Goal: Task Accomplishment & Management: Manage account settings

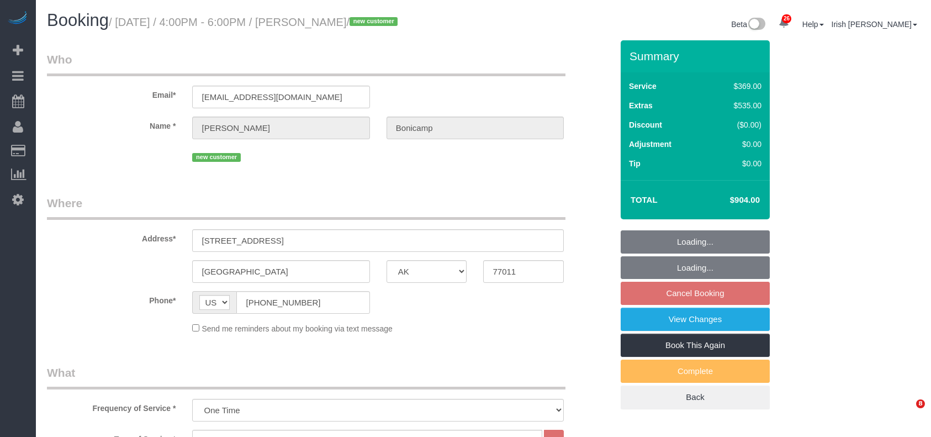
select select "[GEOGRAPHIC_DATA]"
select select "3"
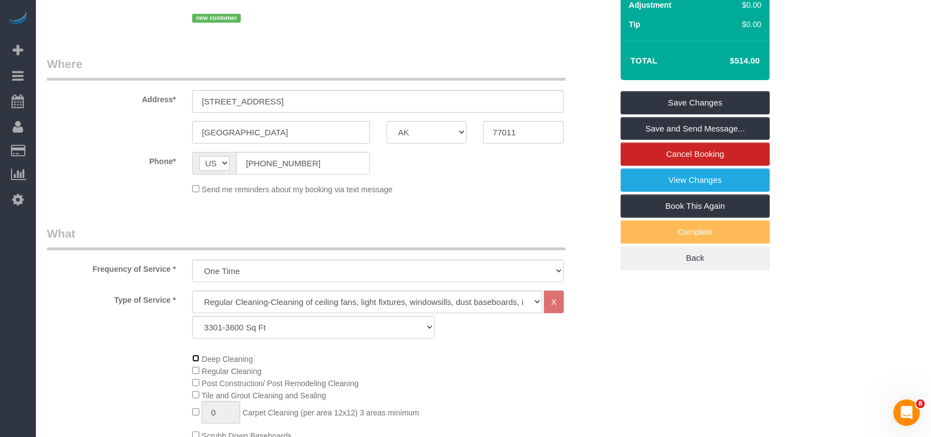
scroll to position [73, 0]
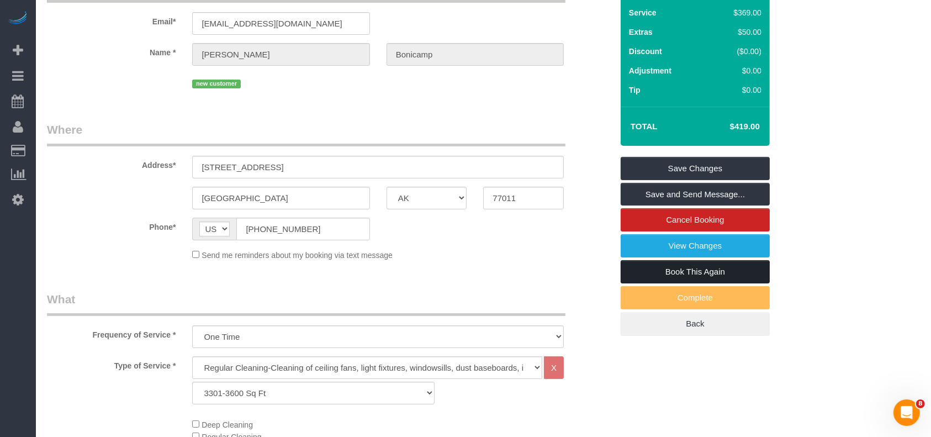
click at [658, 267] on link "Book This Again" at bounding box center [695, 271] width 149 height 23
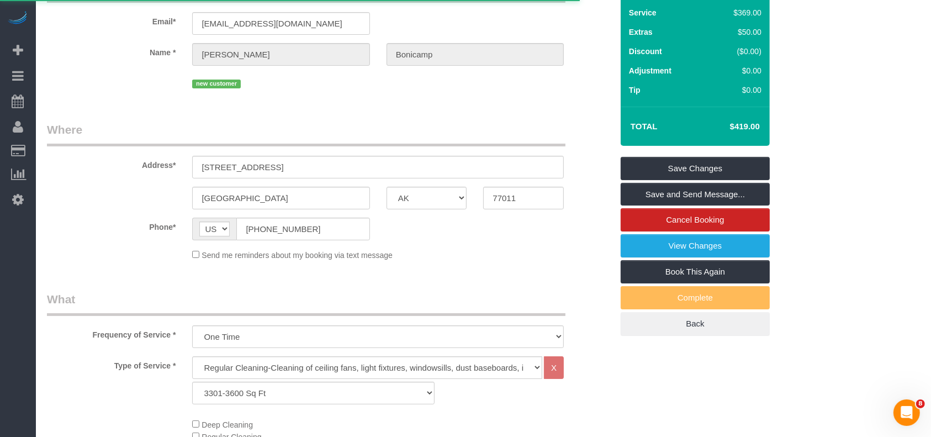
select select "[GEOGRAPHIC_DATA]"
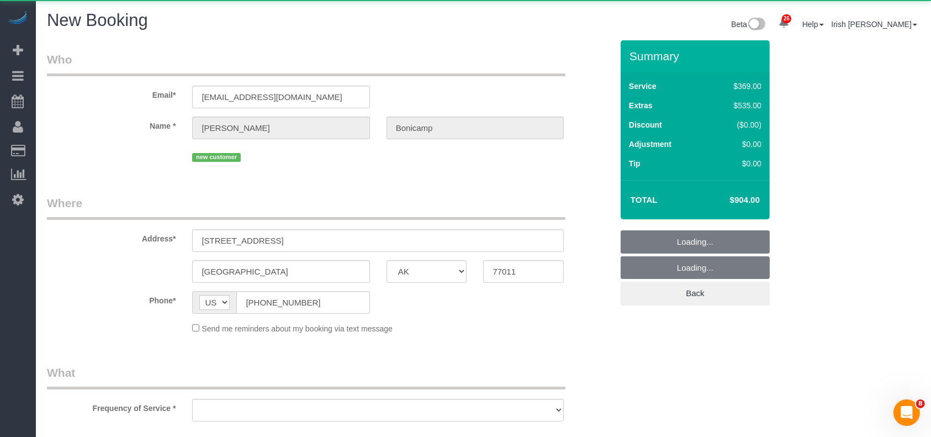
select select "object:13072"
select select "3"
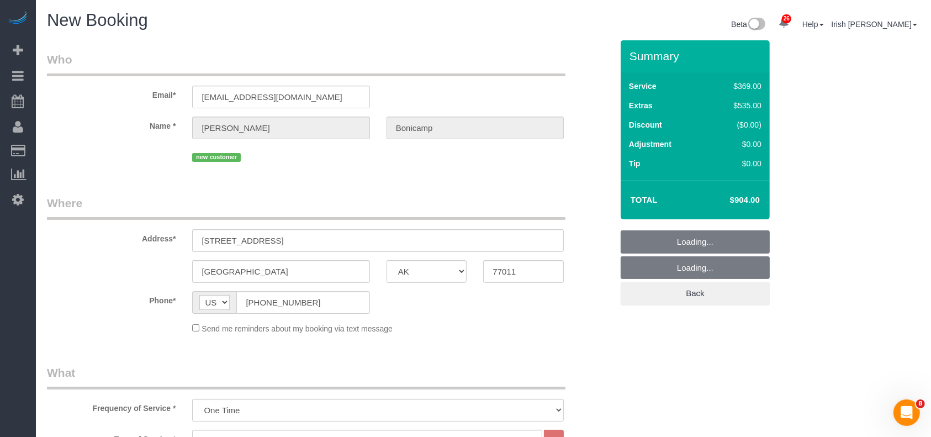
select select "string:fspay-b6a4e000-a271-40f9-9690-adec97e65be5"
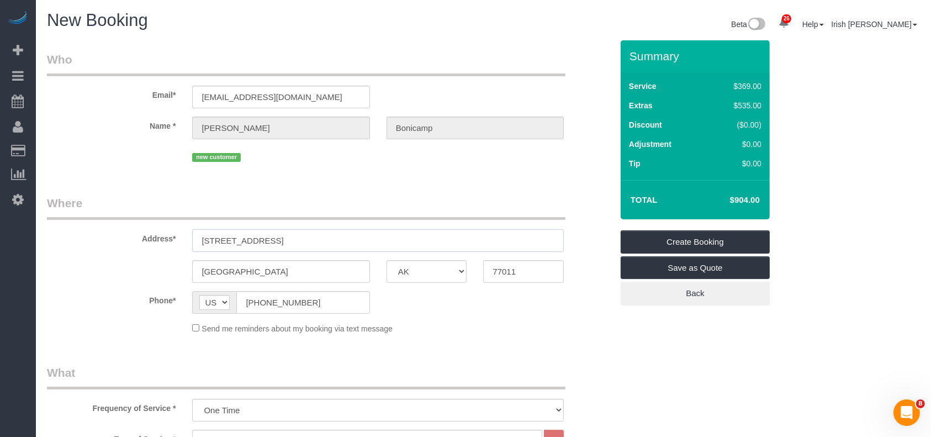
click at [278, 242] on input "[STREET_ADDRESS]" at bounding box center [378, 240] width 372 height 23
select select "object:13145"
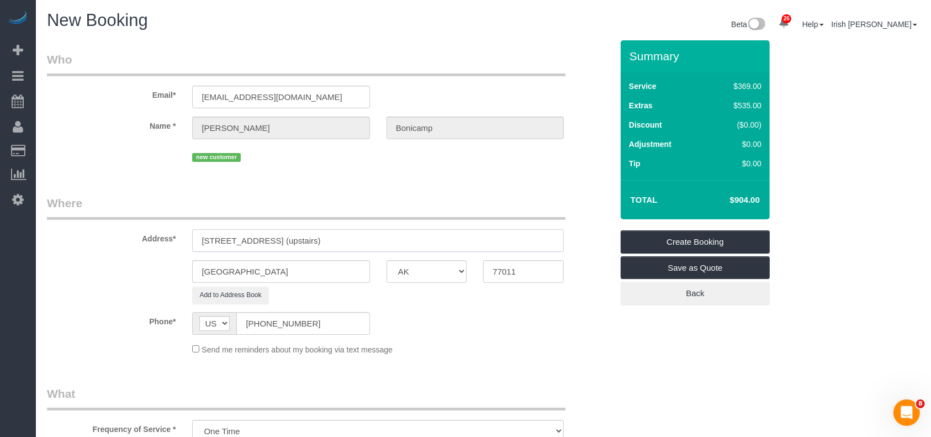
click at [291, 236] on input "[STREET_ADDRESS] (upstairs)" at bounding box center [378, 240] width 372 height 23
type input "[STREET_ADDRESS]"
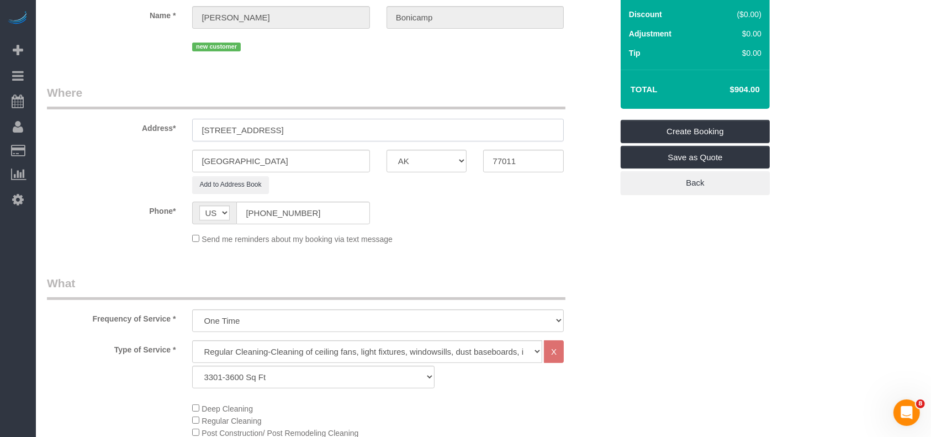
scroll to position [294, 0]
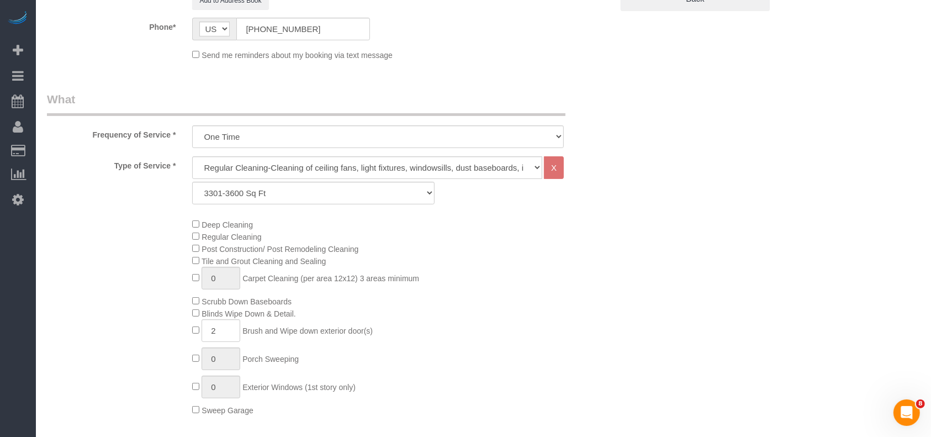
click at [196, 327] on div "Deep Cleaning Regular Cleaning Post Construction/ Post Remodeling Cleaning Tile…" at bounding box center [402, 317] width 436 height 198
type input "0"
click at [282, 188] on select "Up to 1200 Sq Ft- [DATE]-[DATE] Sq Ft [DATE]-[DATE] Sq Ft [DATE]-[DATE] Sq Ft […" at bounding box center [313, 193] width 242 height 23
select select "60"
click at [192, 182] on select "Up to 1200 Sq Ft- [DATE]-[DATE] Sq Ft [DATE]-[DATE] Sq Ft [DATE]-[DATE] Sq Ft […" at bounding box center [313, 193] width 242 height 23
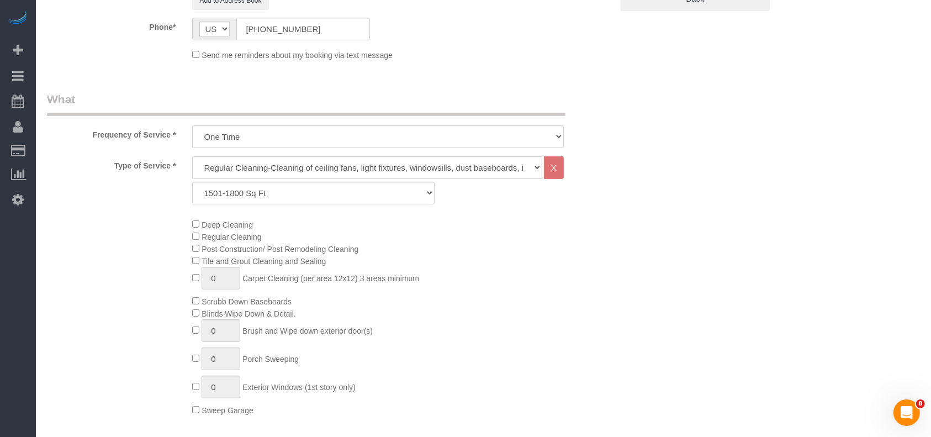
click at [559, 319] on div "Deep Cleaning Regular Cleaning Post Construction/ Post Remodeling Cleaning Tile…" at bounding box center [402, 317] width 436 height 198
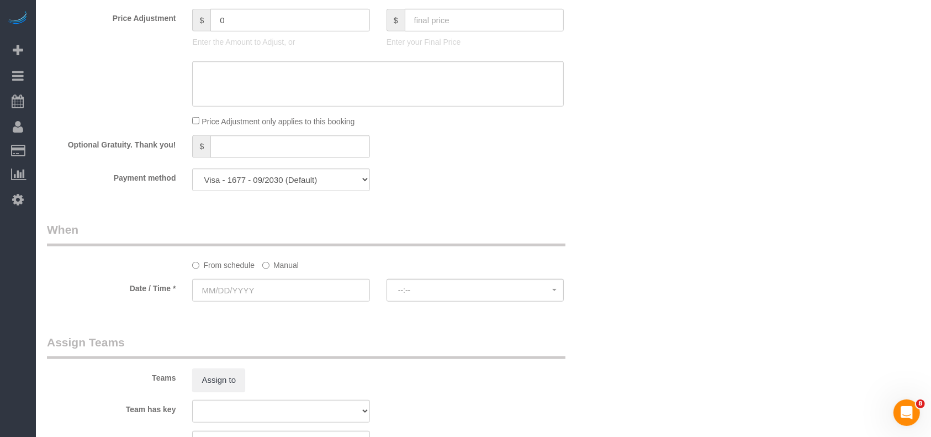
scroll to position [883, 0]
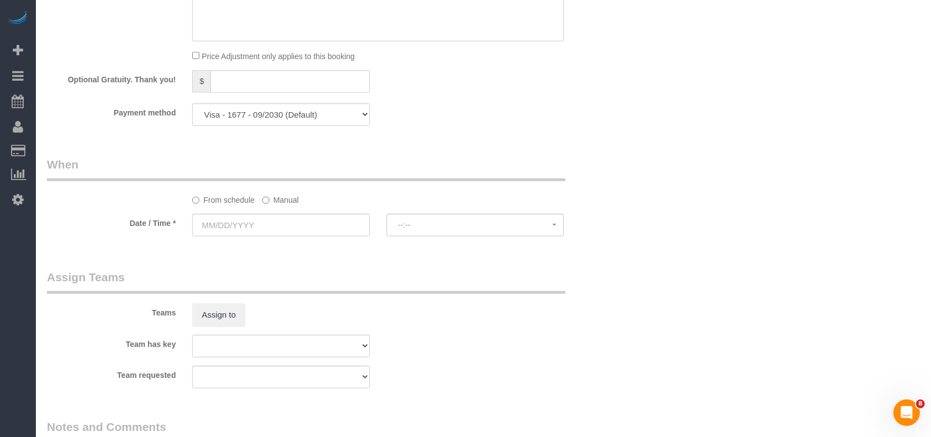
click at [287, 201] on label "Manual" at bounding box center [280, 197] width 36 height 15
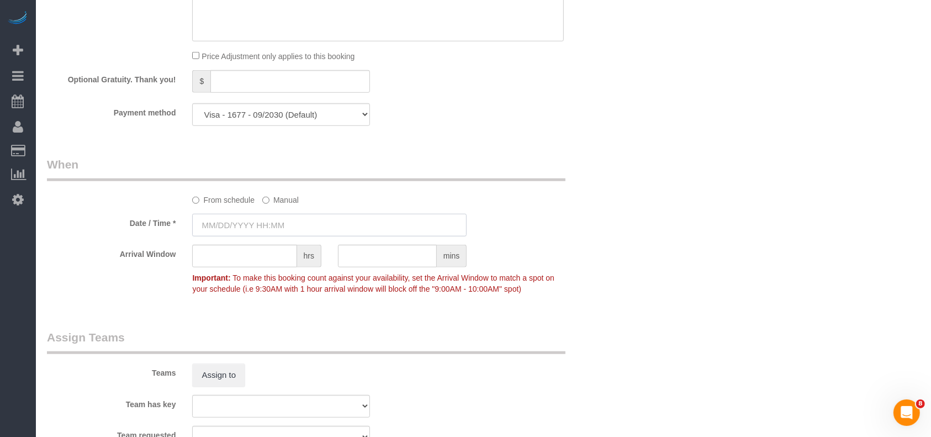
click at [255, 234] on input "text" at bounding box center [329, 225] width 274 height 23
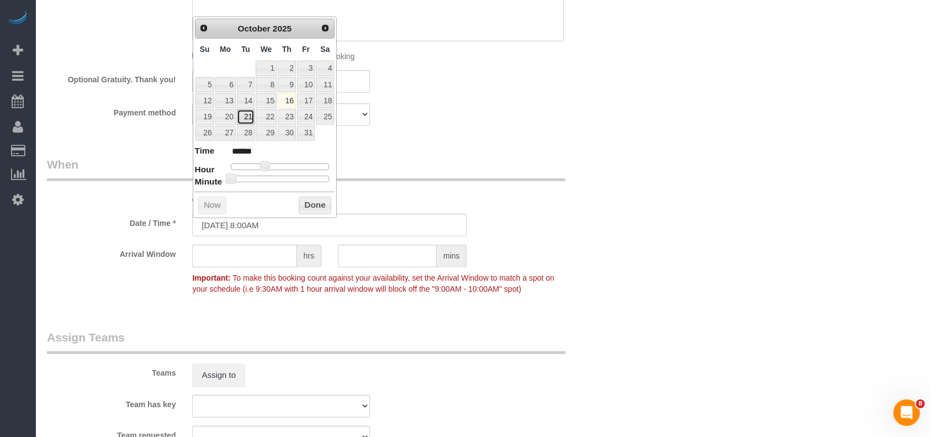
click at [246, 114] on link "21" at bounding box center [246, 116] width 18 height 15
type input "[DATE] 8:00AM"
click at [313, 205] on button "Done" at bounding box center [315, 206] width 33 height 18
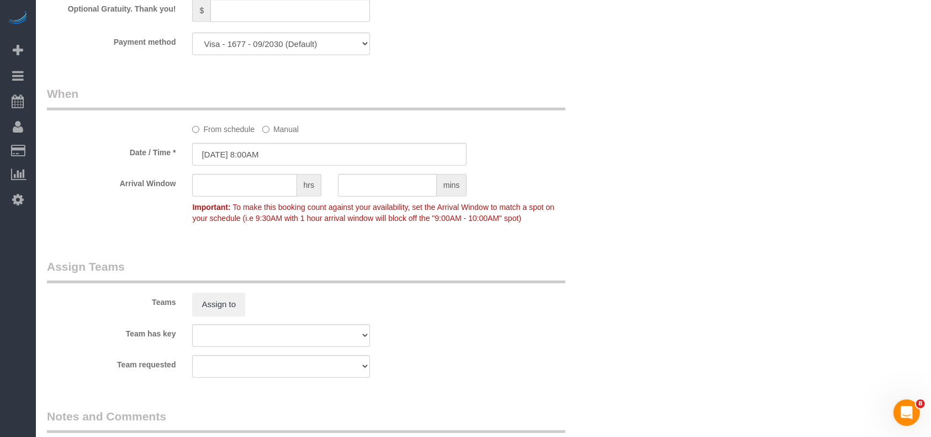
scroll to position [1030, 0]
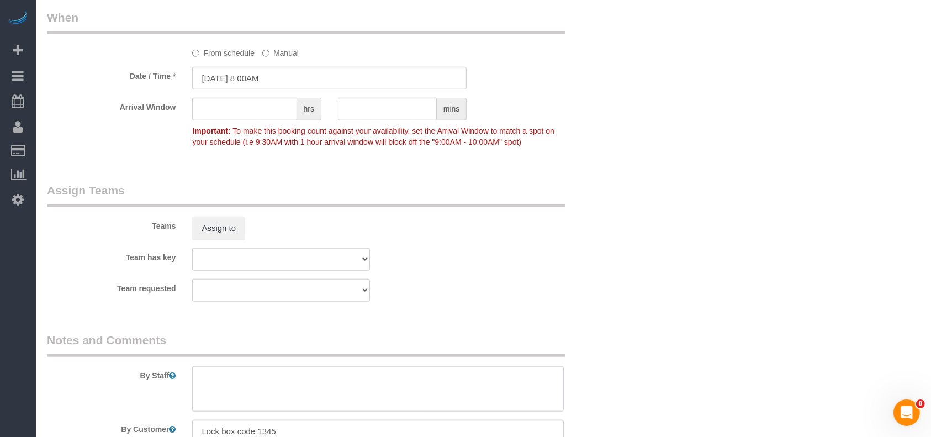
click at [263, 391] on textarea at bounding box center [378, 388] width 372 height 45
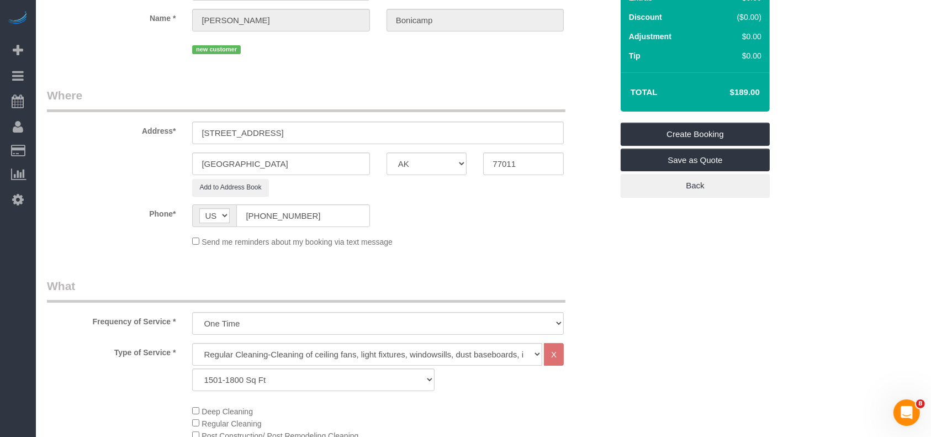
scroll to position [0, 0]
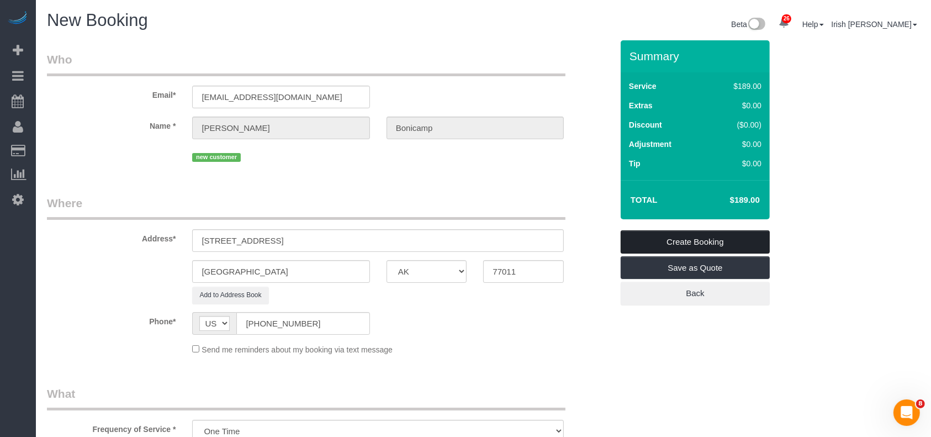
click at [675, 236] on link "Create Booking" at bounding box center [695, 241] width 149 height 23
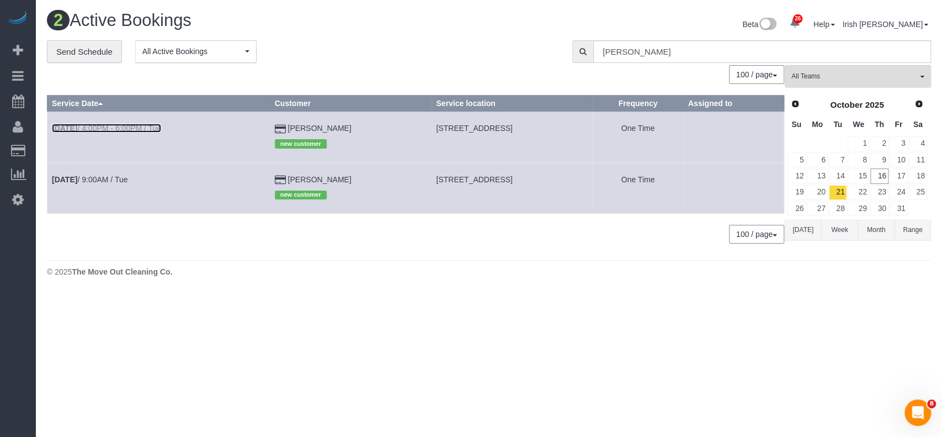
click at [137, 126] on link "[DATE] 4:00PM - 6:00PM / Tue" at bounding box center [106, 128] width 109 height 9
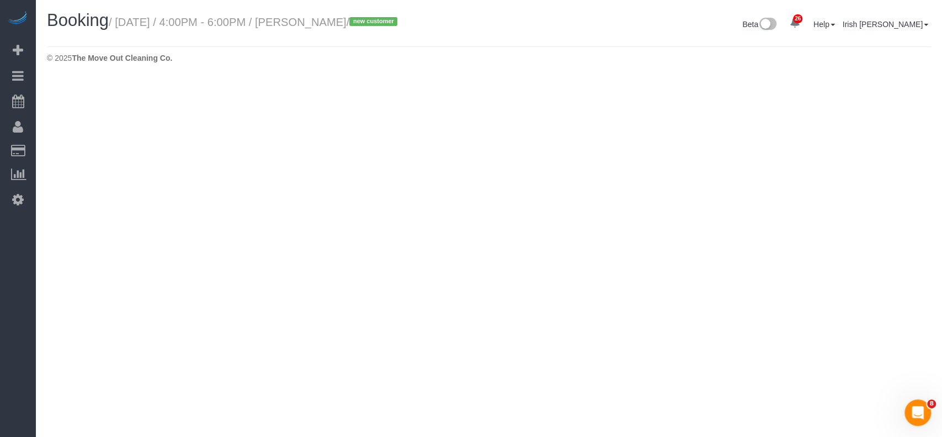
select select "[GEOGRAPHIC_DATA]"
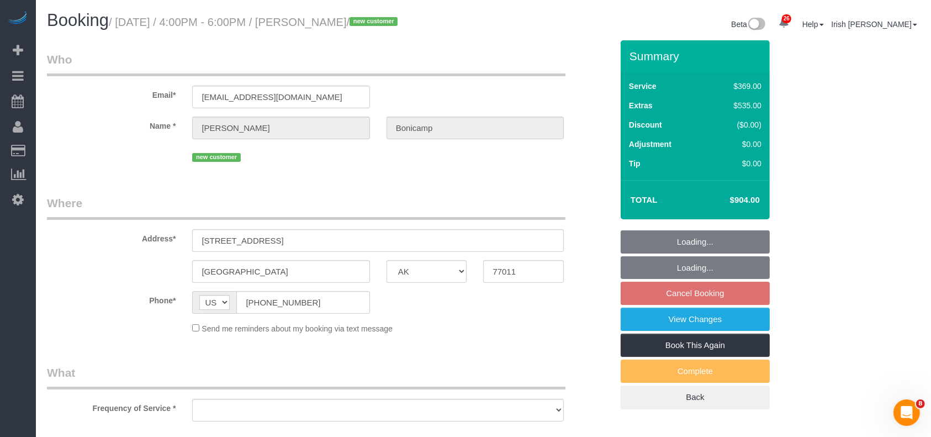
select select "string:fspay-b6a4e000-a271-40f9-9690-adec97e65be5"
select select "object:13739"
select select "3"
select select "object:13740"
click at [282, 246] on input "[STREET_ADDRESS]" at bounding box center [378, 240] width 372 height 23
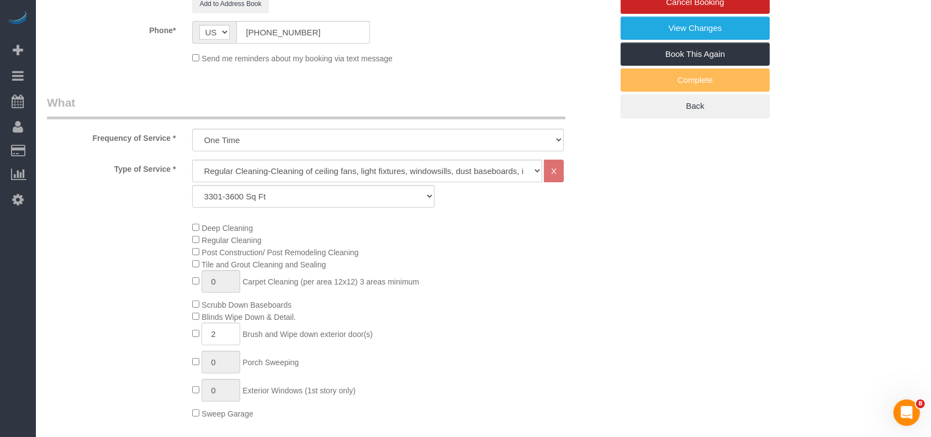
scroll to position [294, 0]
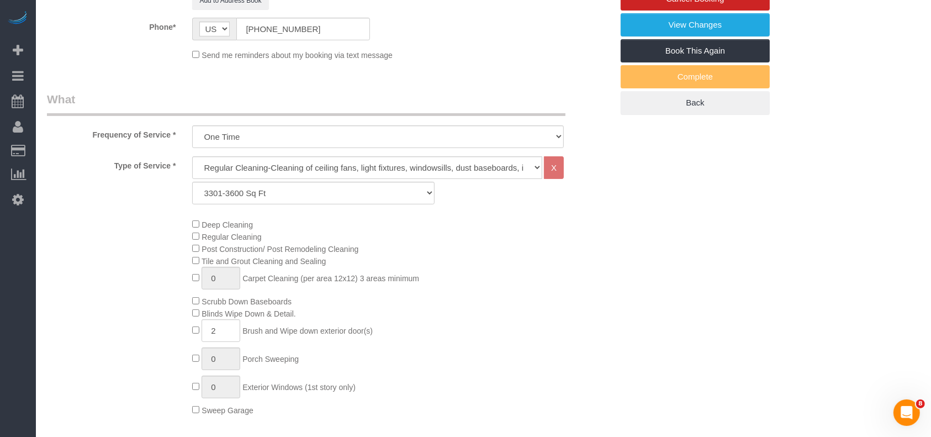
type input "[STREET_ADDRESS] (downstairs)"
click at [227, 221] on span "Deep Cleaning" at bounding box center [227, 224] width 51 height 9
type input "0"
drag, startPoint x: 251, startPoint y: 190, endPoint x: 252, endPoint y: 214, distance: 24.3
click at [251, 190] on select "Up to 1200 Sq Ft- [DATE]-[DATE] Sq Ft [DATE]-[DATE] Sq Ft [DATE]-[DATE] Sq Ft […" at bounding box center [313, 193] width 242 height 23
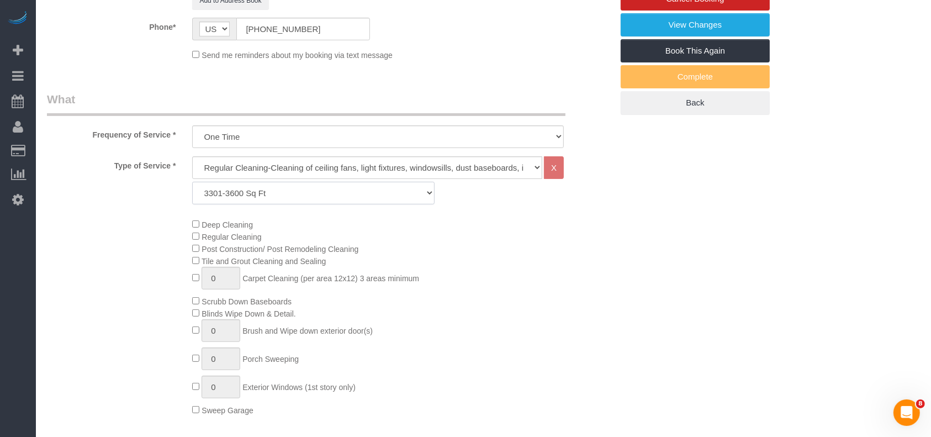
select select "59"
click at [192, 182] on select "Up to 1200 Sq Ft- [DATE]-[DATE] Sq Ft [DATE]-[DATE] Sq Ft [DATE]-[DATE] Sq Ft […" at bounding box center [313, 193] width 242 height 23
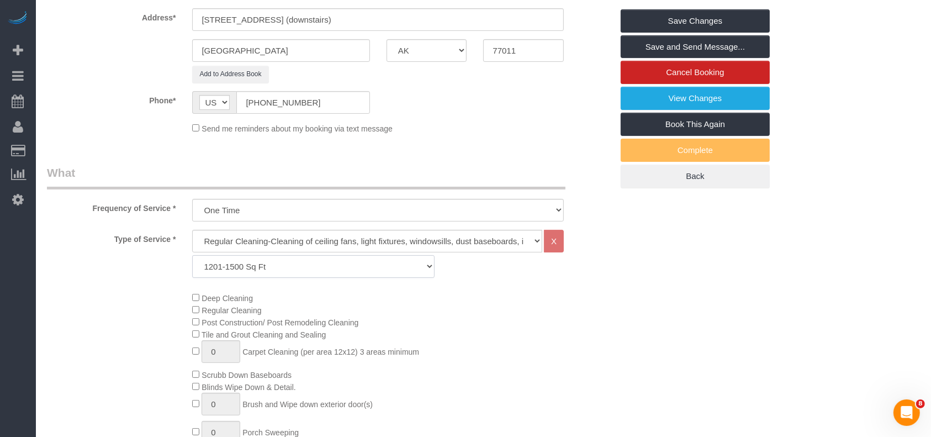
scroll to position [368, 0]
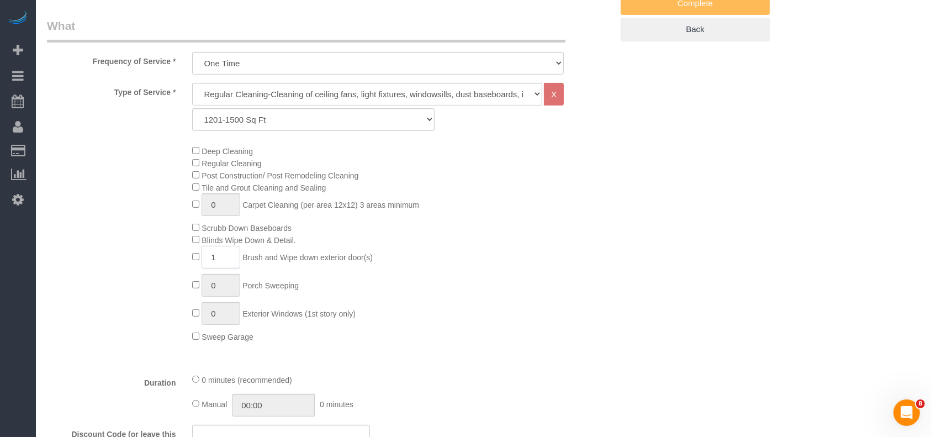
drag, startPoint x: 218, startPoint y: 257, endPoint x: 197, endPoint y: 263, distance: 21.8
click at [197, 262] on span "1 Brush and Wipe down exterior door(s)" at bounding box center [282, 257] width 181 height 9
type input "2"
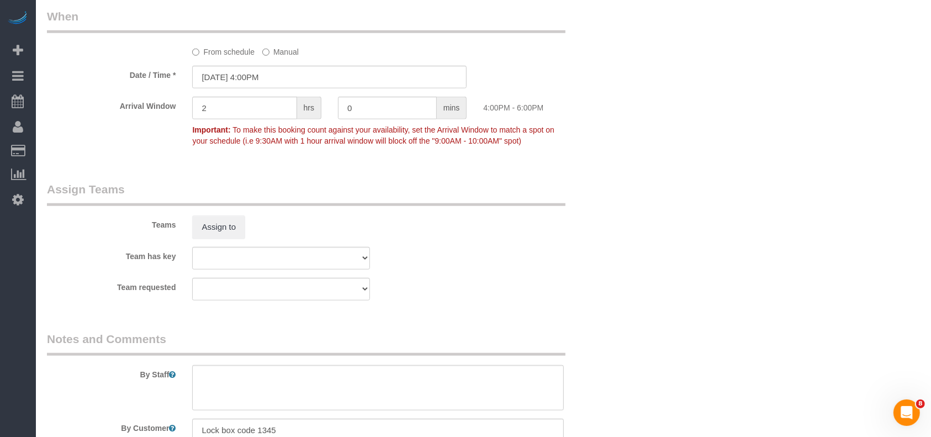
scroll to position [1178, 0]
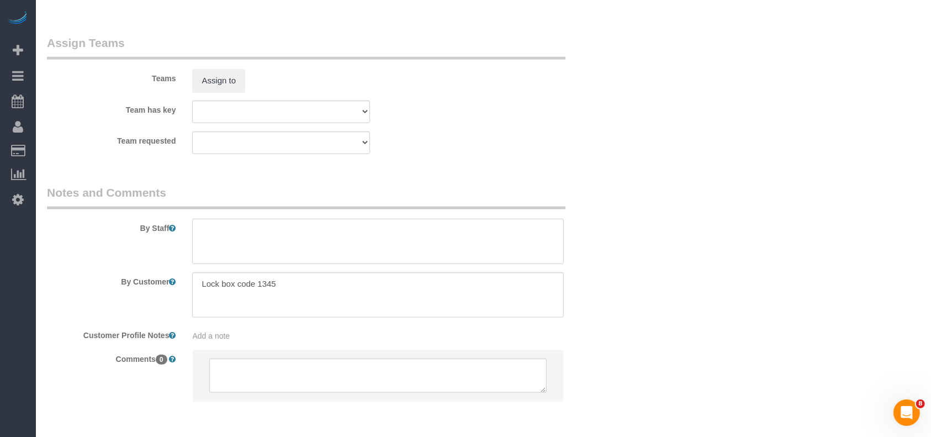
click at [232, 240] on textarea at bounding box center [378, 241] width 372 height 45
paste textarea "$110-225"
type textarea "* post construction, gave $110-225 for each unit *"
drag, startPoint x: 314, startPoint y: 283, endPoint x: 305, endPoint y: 282, distance: 8.3
click at [313, 284] on textarea at bounding box center [378, 294] width 372 height 45
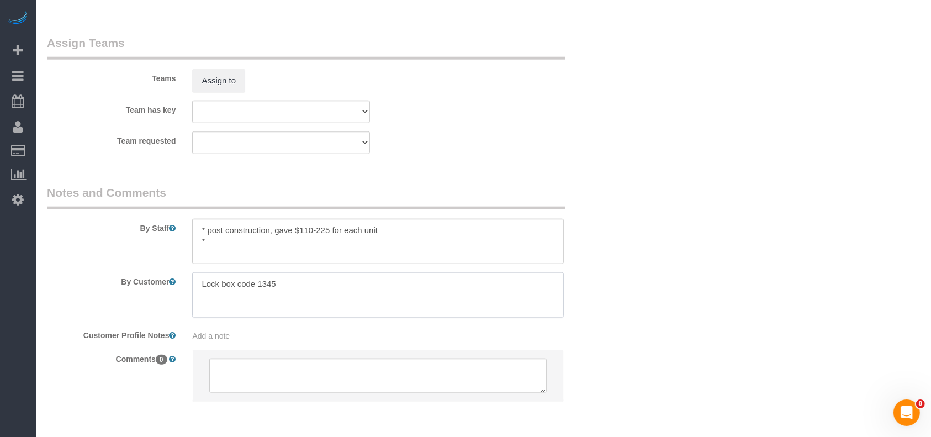
click at [313, 284] on textarea at bounding box center [378, 294] width 372 height 45
paste textarea "willing to pay an extra to have this house looking as good as possible so if on…"
type textarea "Lock box code 1345. willing to pay an extra to have this house looking as good …"
click at [252, 241] on textarea at bounding box center [378, 241] width 372 height 45
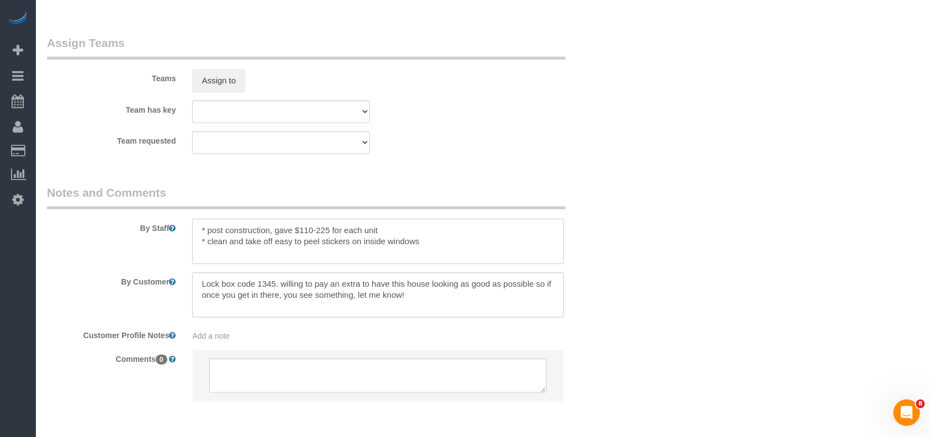
type textarea "* post construction, gave $110-225 for each unit * clean and take off easy to p…"
drag, startPoint x: 48, startPoint y: 266, endPoint x: 235, endPoint y: 60, distance: 277.9
click at [49, 264] on div "By Staff" at bounding box center [330, 224] width 582 height 80
click at [414, 300] on textarea at bounding box center [378, 294] width 372 height 45
paste textarea "I put two doors because the front door needs to be wiped down and I included th…"
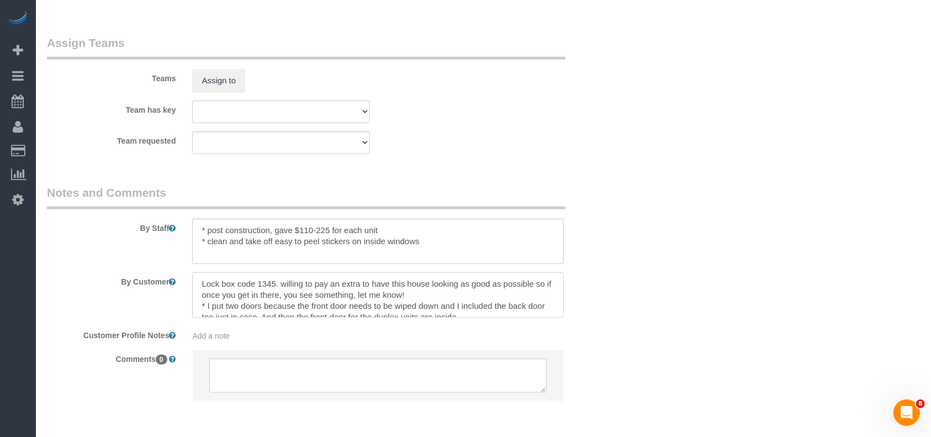
scroll to position [4, 0]
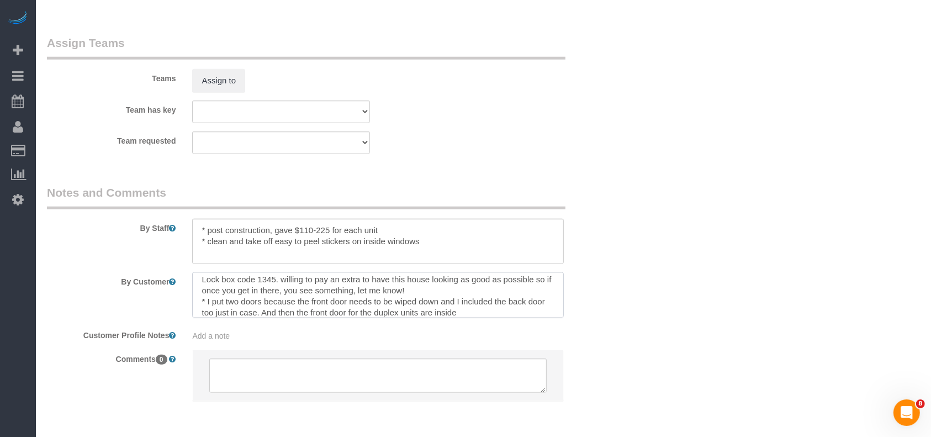
type textarea "Lock box code 1345. willing to pay an extra to have this house looking as good …"
click at [268, 230] on textarea at bounding box center [378, 241] width 372 height 45
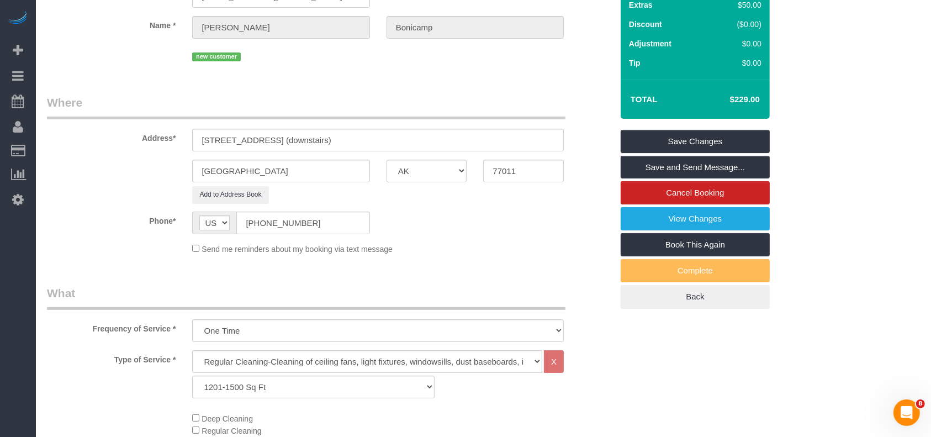
scroll to position [0, 0]
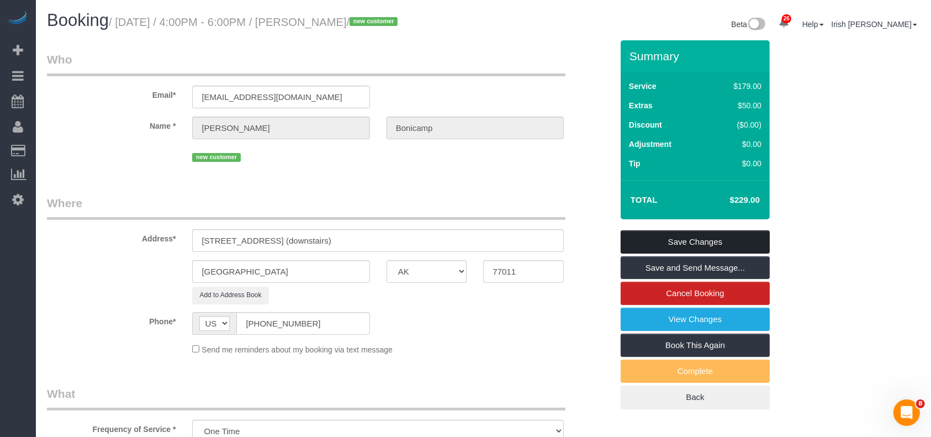
type textarea "* post construction of duplex, gave $110-225 for each unit * clean and take off…"
click at [659, 241] on link "Save Changes" at bounding box center [695, 241] width 149 height 23
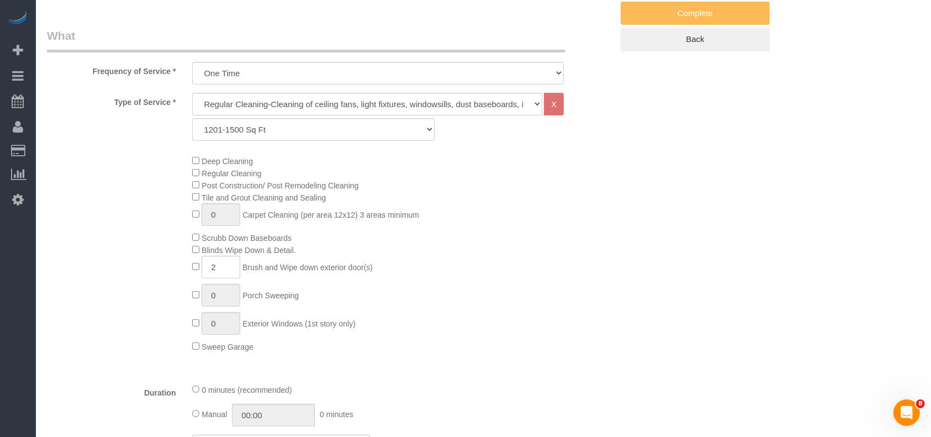
scroll to position [442, 0]
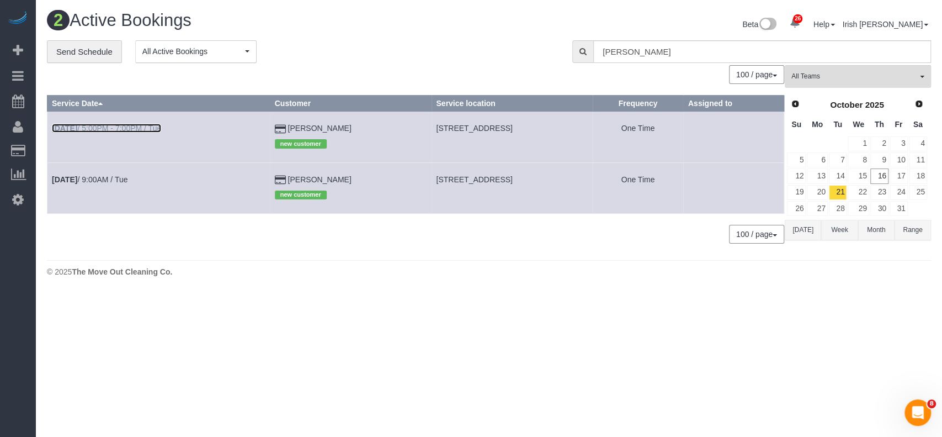
click at [142, 125] on link "[DATE] 5:00PM - 7:00PM / Tue" at bounding box center [106, 128] width 109 height 9
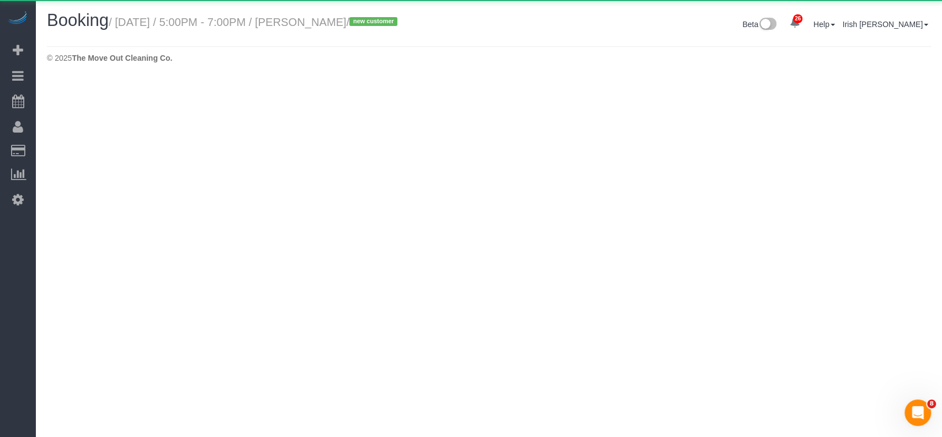
select select "[GEOGRAPHIC_DATA]"
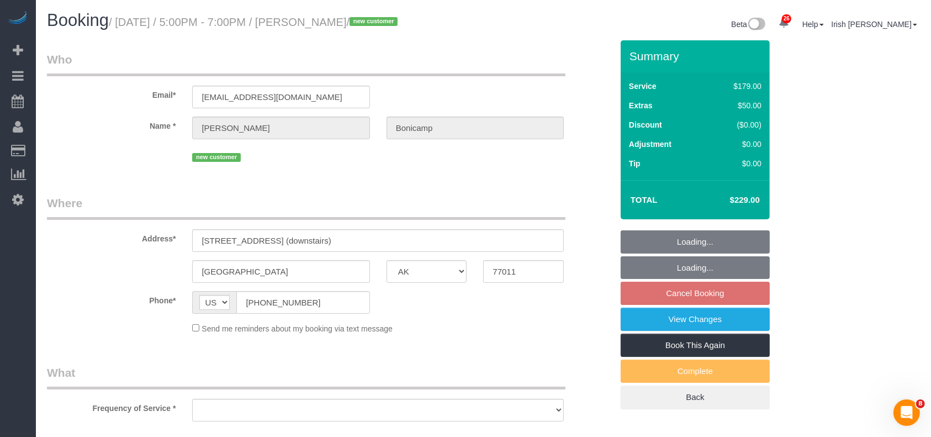
select select "object:14231"
select select "string:fspay-b6a4e000-a271-40f9-9690-adec97e65be5"
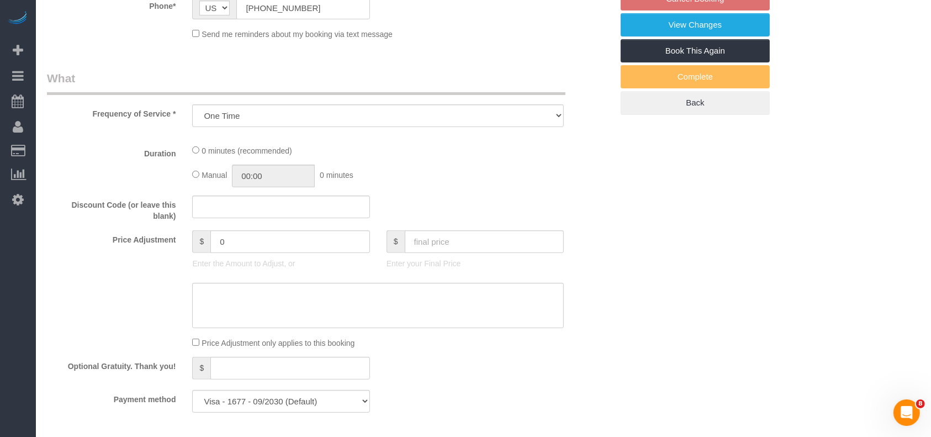
select select "object:14232"
select select "3"
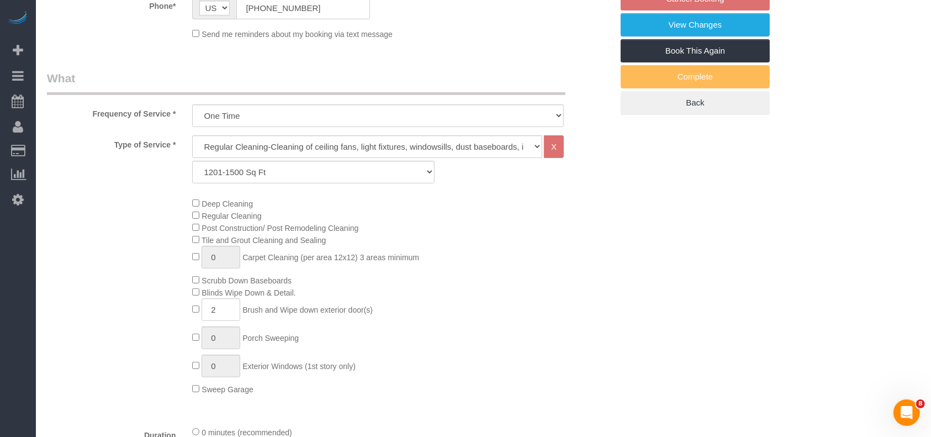
scroll to position [873, 0]
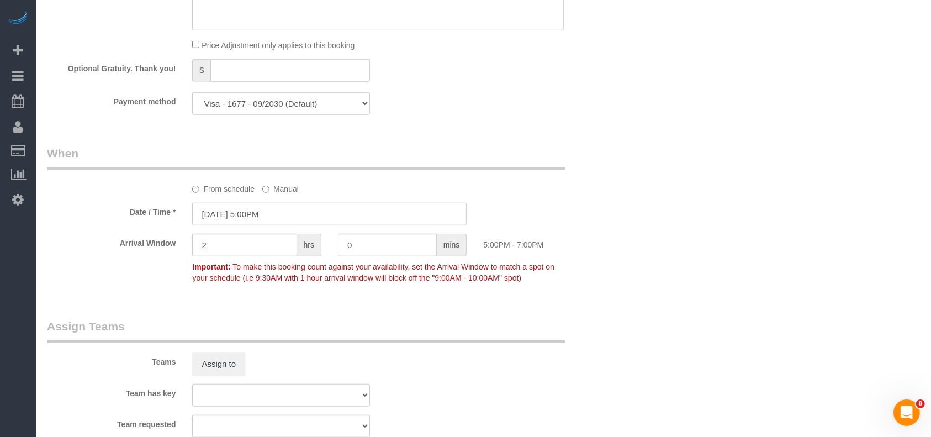
click at [257, 217] on input "[DATE] 5:00PM" at bounding box center [329, 214] width 274 height 23
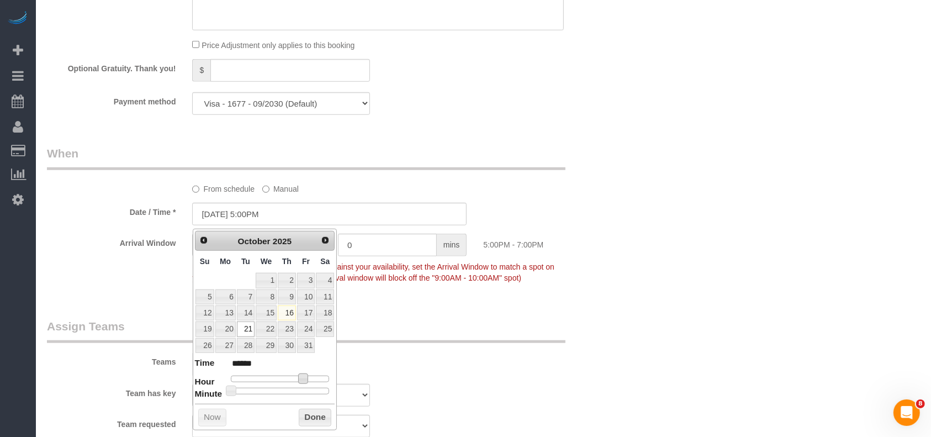
type input "[DATE] 3:00PM"
type input "******"
type input "[DATE] 1:00PM"
type input "******"
type input "[DATE] 12:00PM"
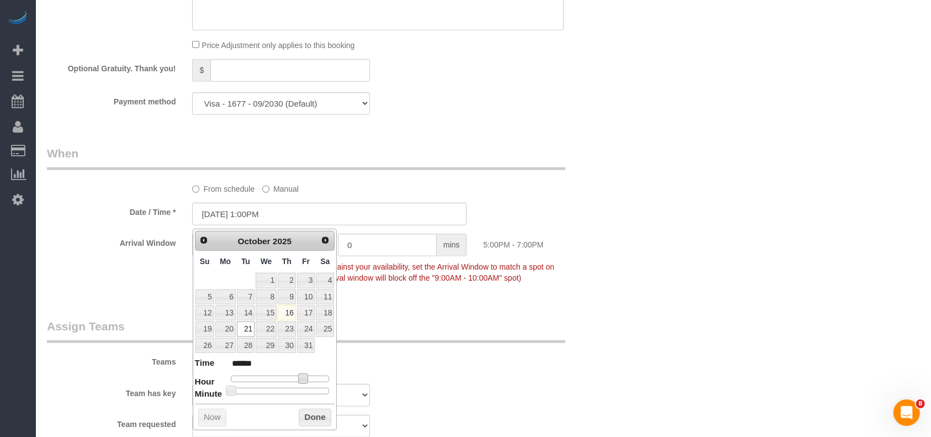
type input "*******"
type input "[DATE] 11:00AM"
type input "*******"
type input "[DATE] 10:00AM"
type input "*******"
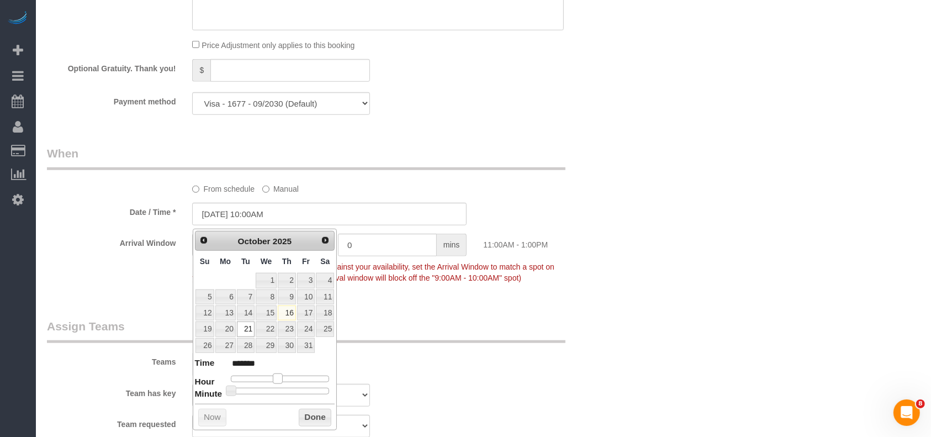
type input "[DATE] 9:00AM"
type input "******"
drag, startPoint x: 280, startPoint y: 374, endPoint x: 267, endPoint y: 375, distance: 12.7
click at [267, 375] on span at bounding box center [269, 378] width 10 height 10
click at [305, 418] on button "Done" at bounding box center [315, 418] width 33 height 18
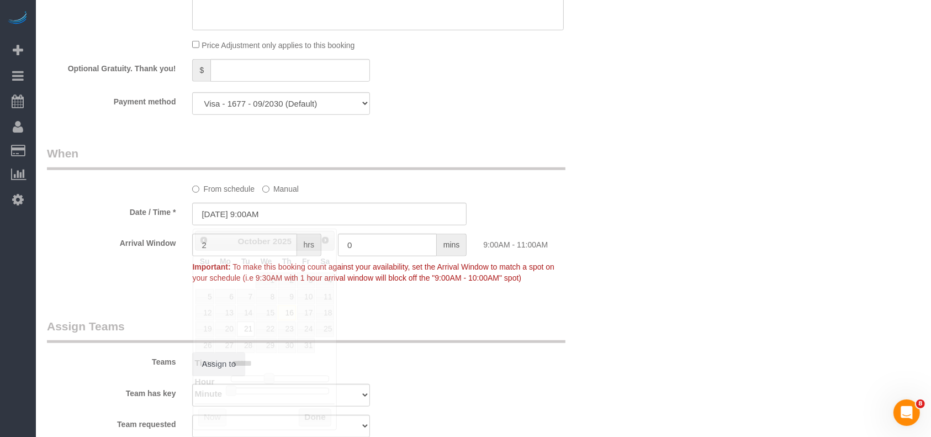
click at [433, 370] on div "Teams Assign to" at bounding box center [330, 346] width 582 height 57
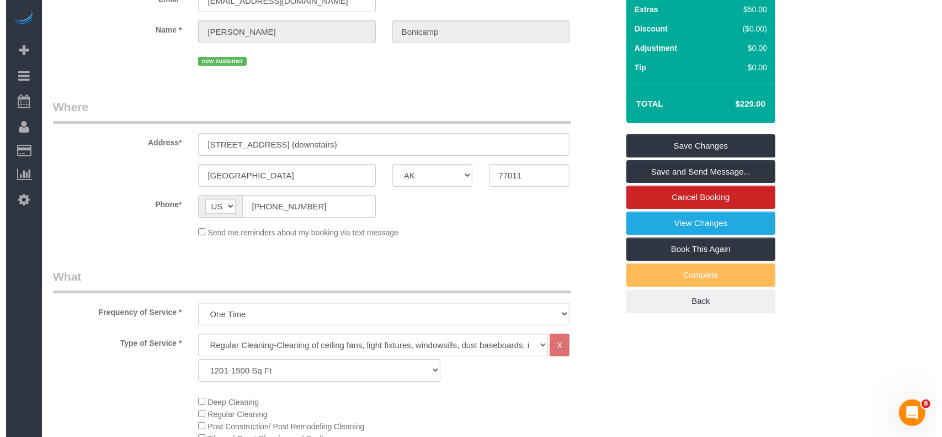
scroll to position [0, 0]
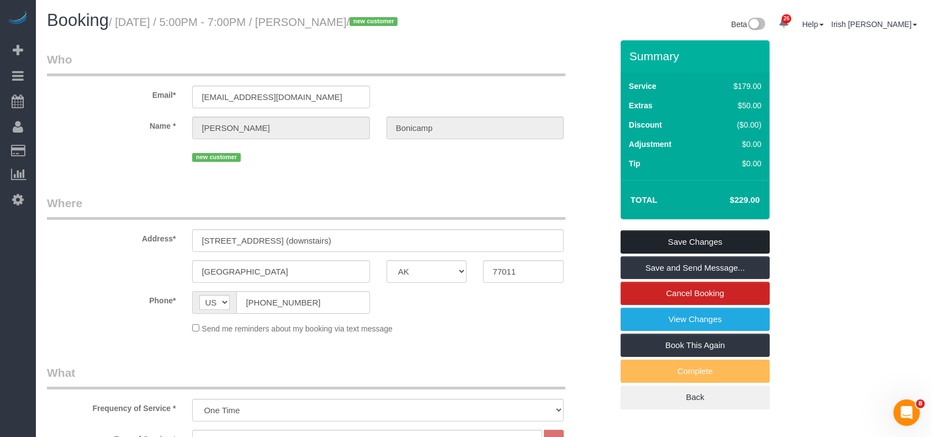
click at [660, 235] on link "Save Changes" at bounding box center [695, 241] width 149 height 23
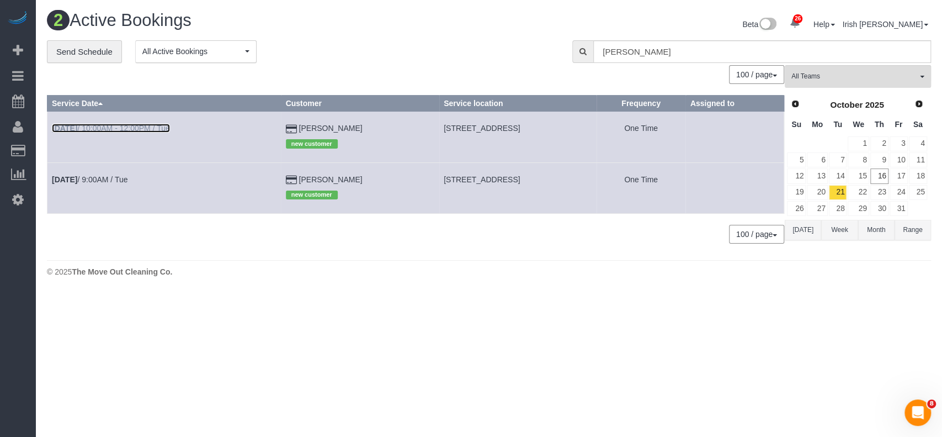
click at [100, 128] on link "[DATE] 10:00AM - 12:00PM / Tue" at bounding box center [111, 128] width 118 height 9
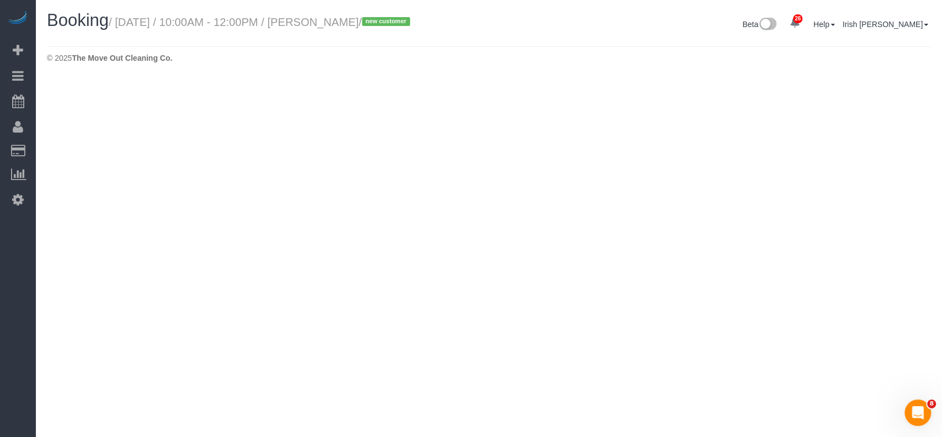
select select "[GEOGRAPHIC_DATA]"
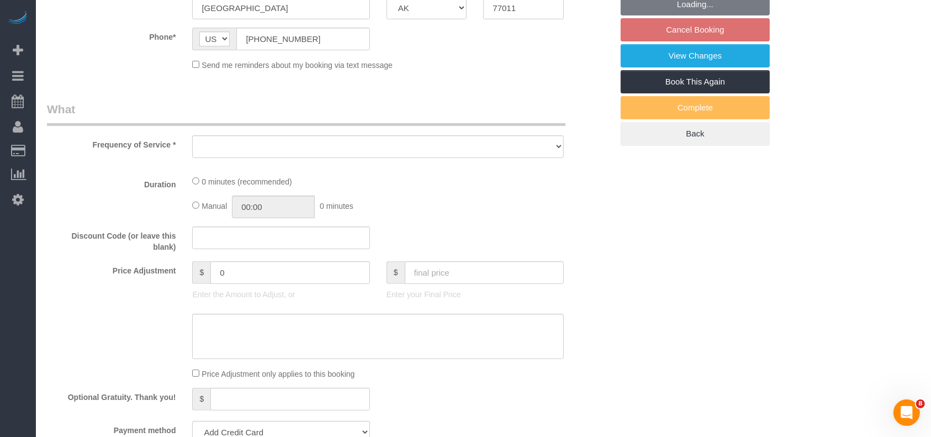
select select "string:fspay-b6a4e000-a271-40f9-9690-adec97e65be5"
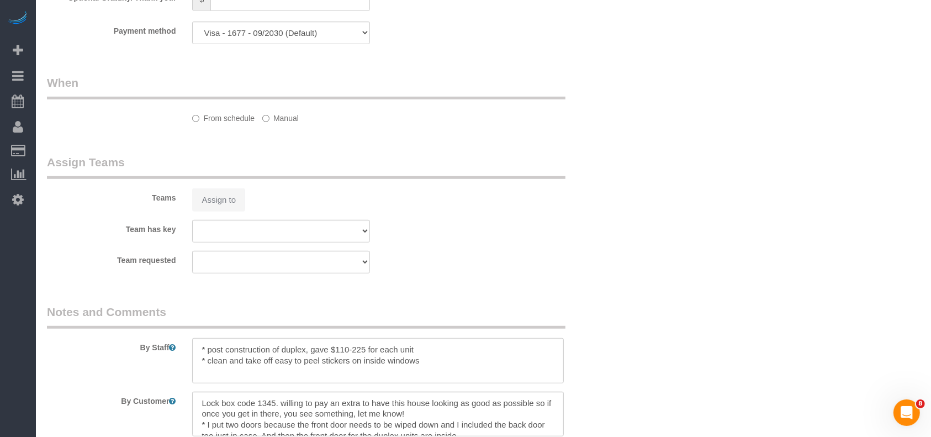
select select "object:14756"
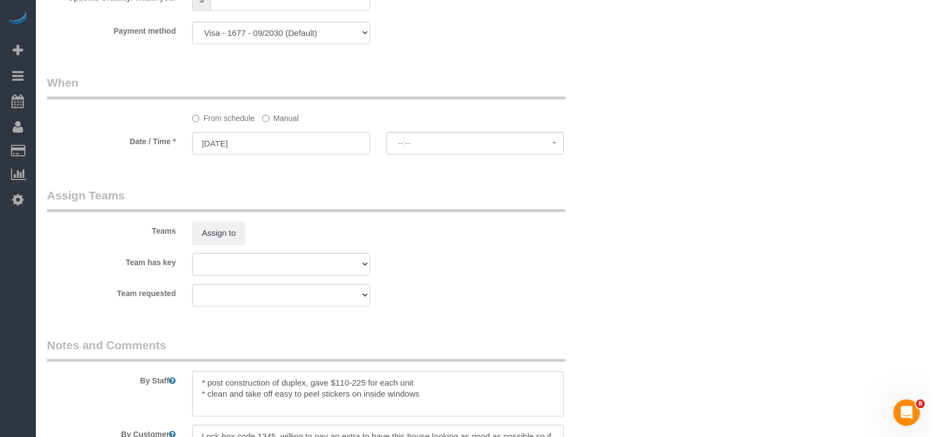
select select "spot329"
select select "3"
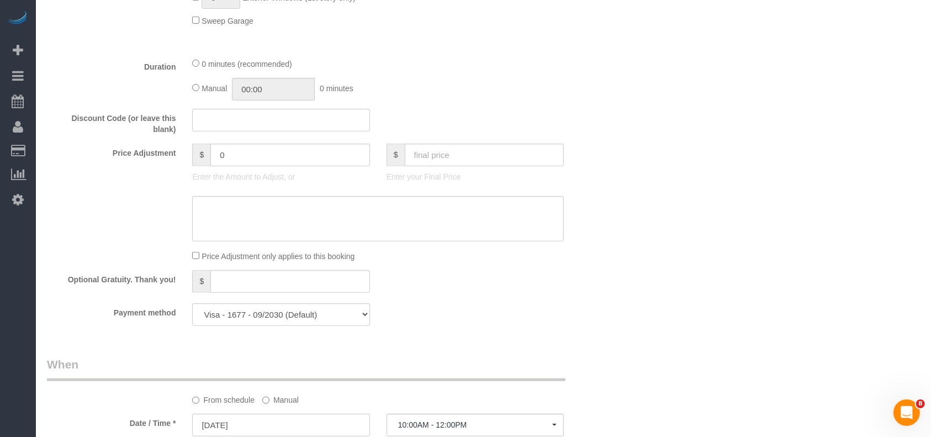
scroll to position [947, 0]
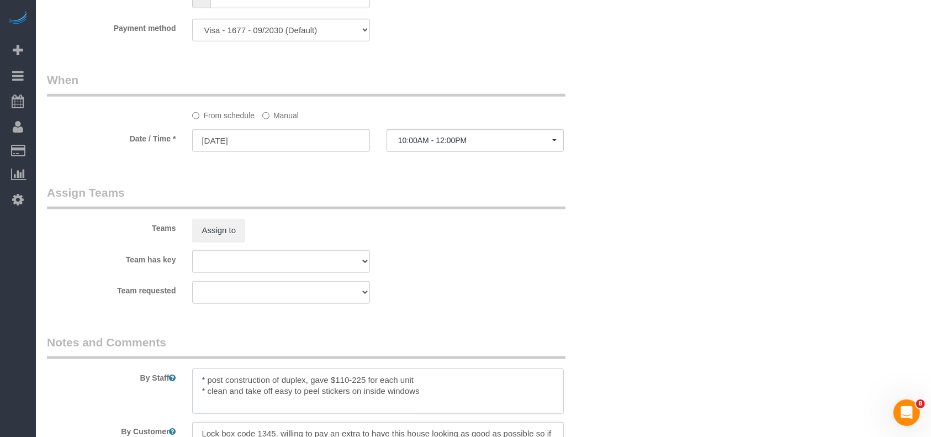
click at [432, 395] on textarea at bounding box center [378, 390] width 372 height 45
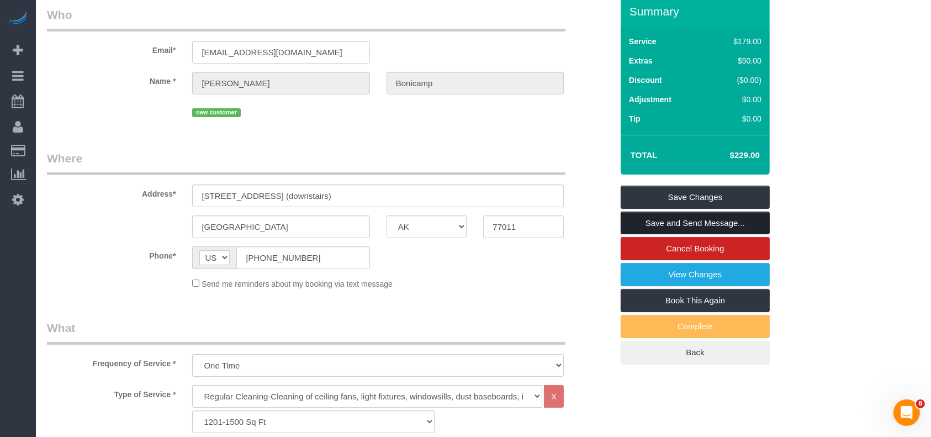
scroll to position [0, 0]
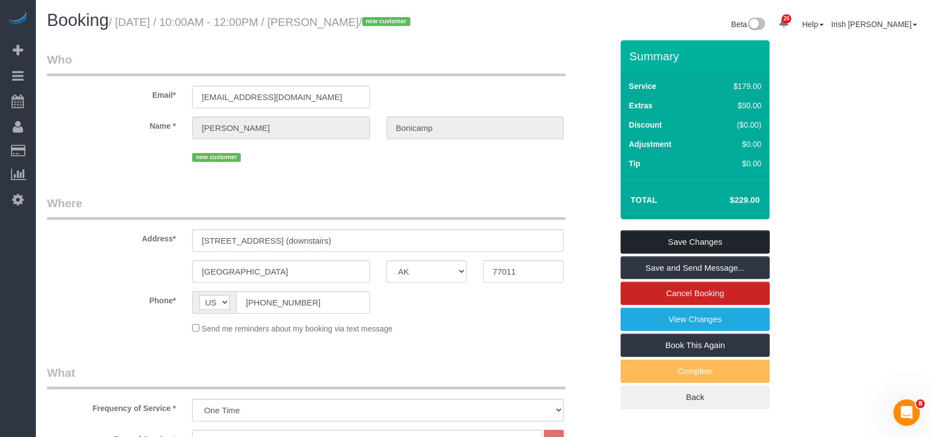
type textarea "* post construction of duplex, gave $110-225 for each unit * clean and take off…"
click at [713, 239] on link "Save Changes" at bounding box center [695, 241] width 149 height 23
